Goal: Information Seeking & Learning: Learn about a topic

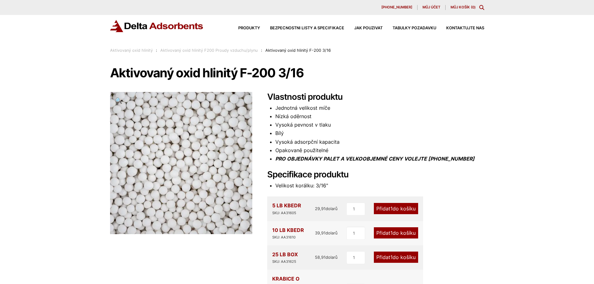
click at [245, 50] on font "Aktivovaný oxid hlinitý F200 Proudy vzduchu/plynu" at bounding box center [208, 50] width 97 height 5
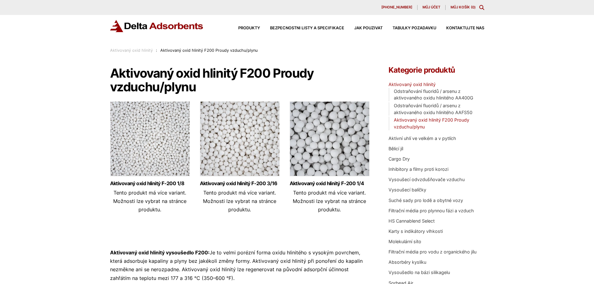
click at [145, 134] on img at bounding box center [150, 140] width 80 height 78
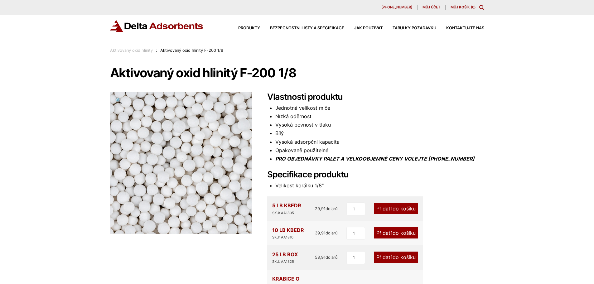
drag, startPoint x: 181, startPoint y: 163, endPoint x: 120, endPoint y: 102, distance: 86.5
click at [120, 102] on font "🔍" at bounding box center [118, 100] width 7 height 7
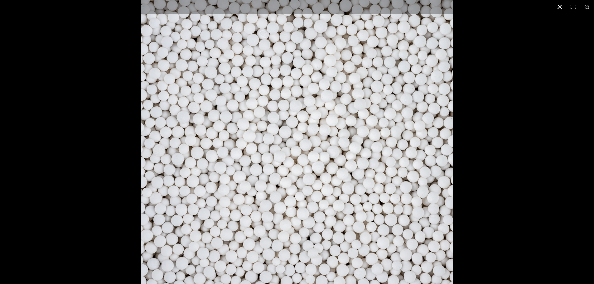
click at [562, 7] on button "Zavřít (Esc)" at bounding box center [560, 7] width 14 height 14
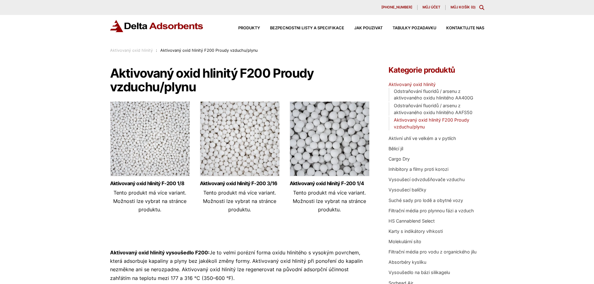
click at [251, 141] on img at bounding box center [240, 140] width 80 height 78
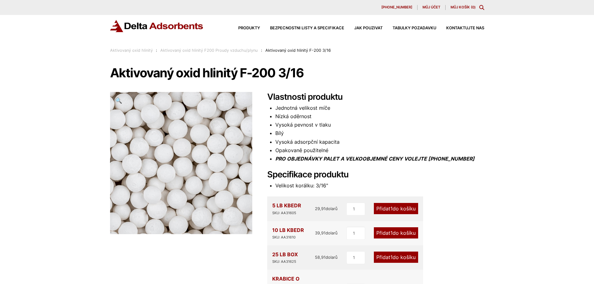
click at [193, 156] on img at bounding box center [168, 172] width 312 height 312
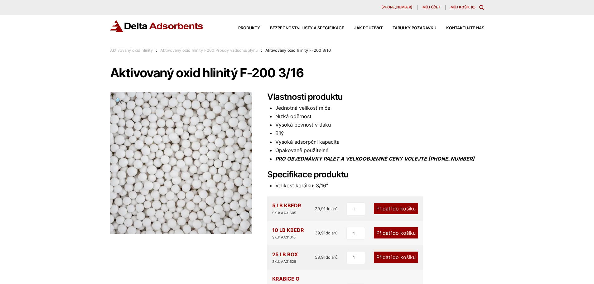
click at [117, 100] on font "🔍" at bounding box center [118, 100] width 7 height 7
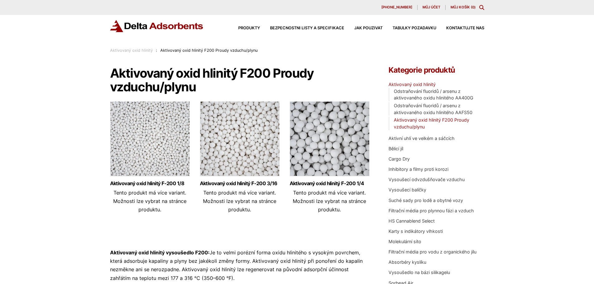
click at [129, 50] on font "Aktivovaný oxid hlinitý" at bounding box center [131, 50] width 43 height 5
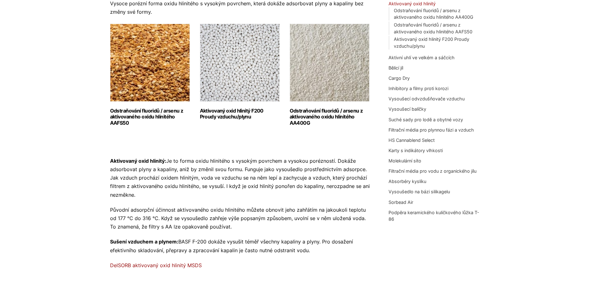
scroll to position [94, 0]
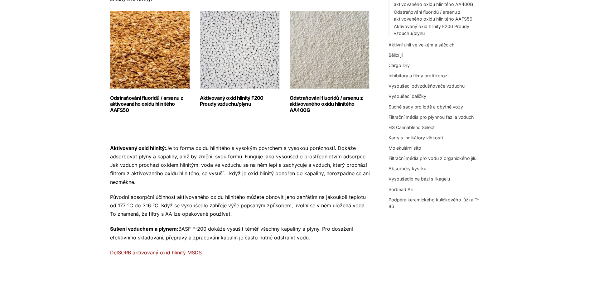
click at [245, 85] on img "Navštivte kategorii produktů Aktivovaný oxid hlinitý F200 Proudy vzduchu/plynu" at bounding box center [240, 50] width 80 height 78
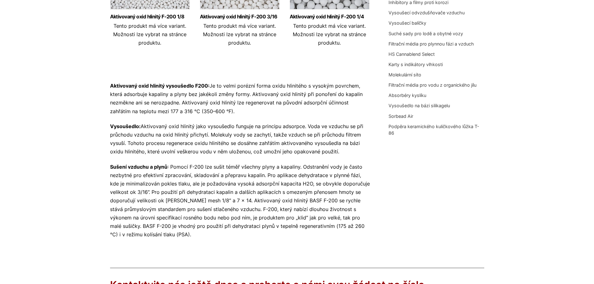
scroll to position [138, 0]
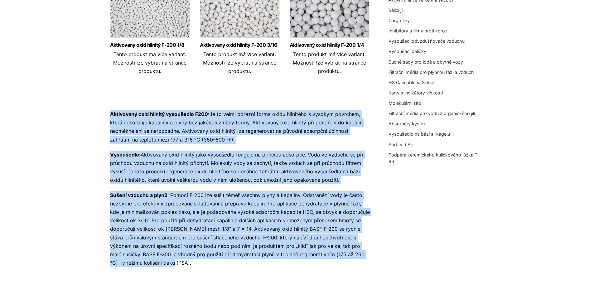
drag, startPoint x: 110, startPoint y: 114, endPoint x: 192, endPoint y: 267, distance: 173.3
click at [192, 267] on div "Aktivovaný oxid hlinitý vysoušedlo F200: Je to velmi porézní forma oxidu hlinit…" at bounding box center [240, 188] width 260 height 157
copy div "Loremipsum dolo sitamet consectetu A347: El se doeiu tempori utlab etdol magnaa…"
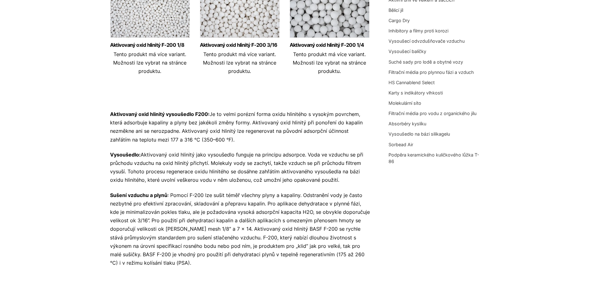
click at [152, 95] on ul "Aktivovaný oxid hlinitý F-200 1/8 Tento produkt má více variant. Možnosti lze v…" at bounding box center [240, 29] width 260 height 132
click at [240, 114] on font "Je to velmi porézní forma oxidu hlinitého s vysokým povrchem, která adsorbuje k…" at bounding box center [236, 127] width 253 height 32
